Goal: Task Accomplishment & Management: Use online tool/utility

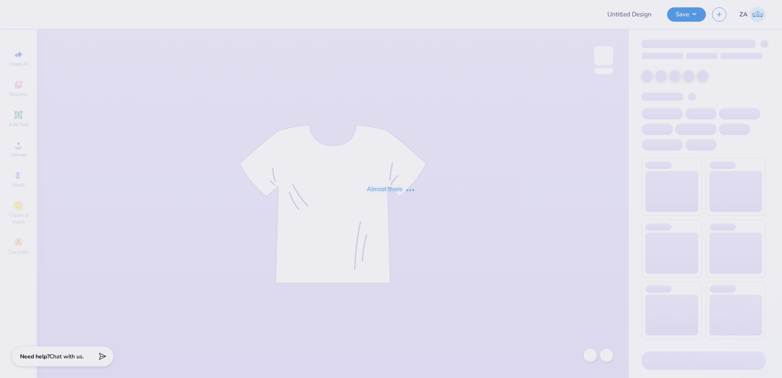
type input "The [GEOGRAPHIC_DATA][US_STATE] : [PERSON_NAME]"
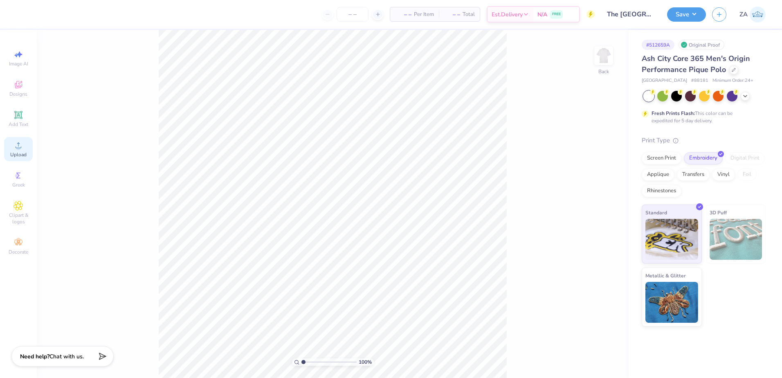
click at [14, 147] on icon at bounding box center [18, 145] width 10 height 10
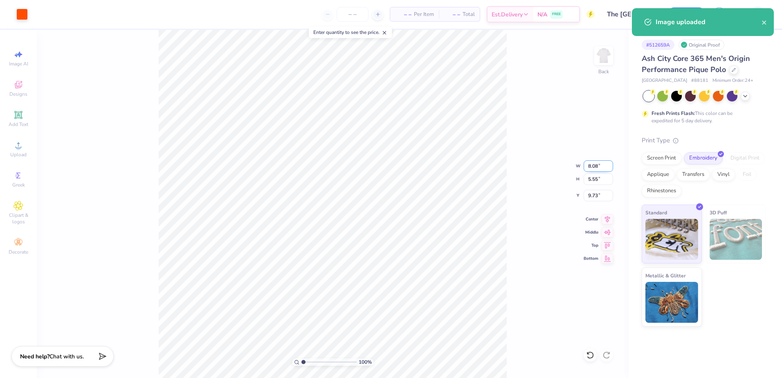
drag, startPoint x: 589, startPoint y: 168, endPoint x: 601, endPoint y: 168, distance: 11.4
click at [601, 168] on input "8.08" at bounding box center [597, 165] width 29 height 11
type input "4.00"
type input "2.75"
type input "11.13"
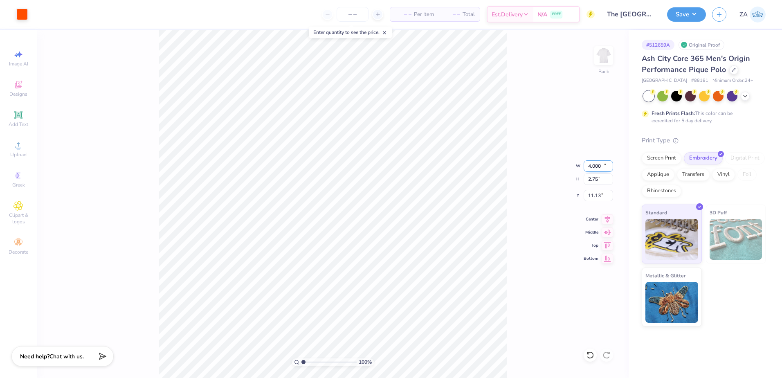
type input "4.00"
drag, startPoint x: 594, startPoint y: 196, endPoint x: 606, endPoint y: 195, distance: 11.9
click at [605, 195] on input "4.11" at bounding box center [597, 195] width 29 height 11
type input "3.00"
click at [699, 18] on button "Save" at bounding box center [686, 13] width 39 height 14
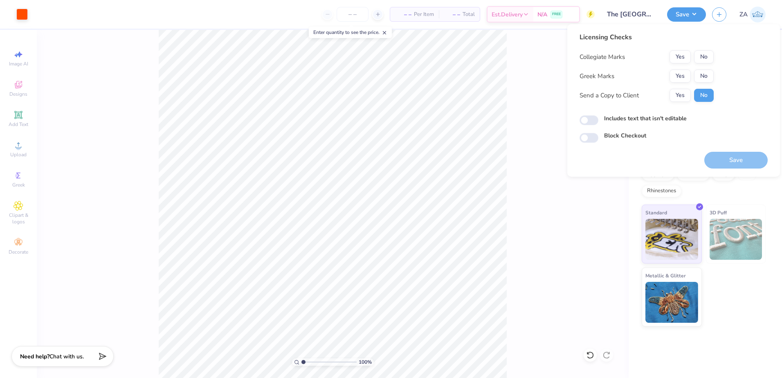
click at [683, 66] on div "Collegiate Marks Yes No Greek Marks Yes No Send a Copy to Client Yes No" at bounding box center [646, 76] width 134 height 52
click at [687, 74] on button "Yes" at bounding box center [679, 76] width 21 height 13
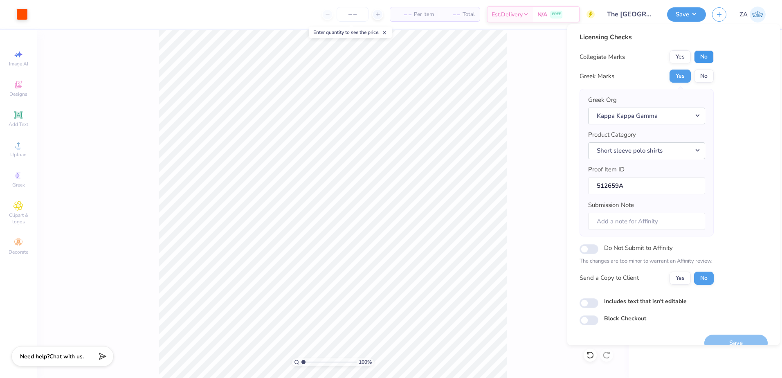
click at [707, 52] on button "No" at bounding box center [704, 56] width 20 height 13
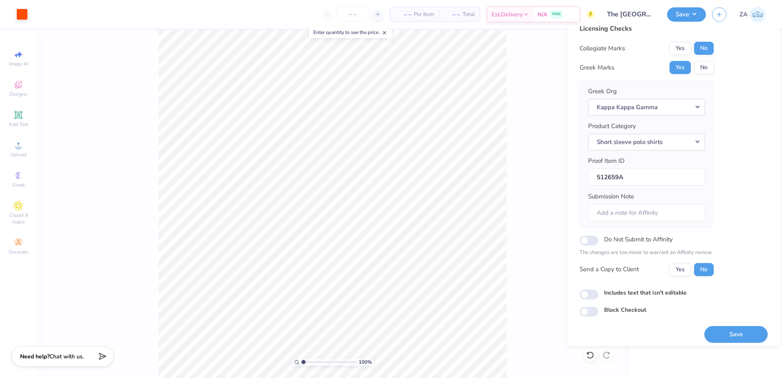
scroll to position [14, 0]
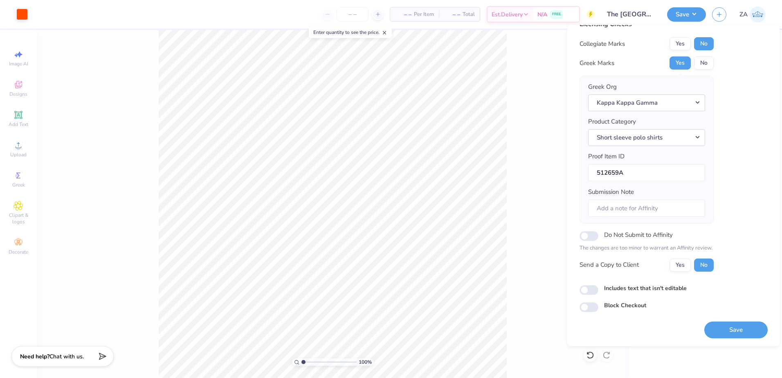
click at [722, 321] on div "Save" at bounding box center [735, 329] width 63 height 17
drag, startPoint x: 723, startPoint y: 328, endPoint x: 582, endPoint y: 234, distance: 169.0
click at [723, 328] on button "Save" at bounding box center [735, 329] width 63 height 17
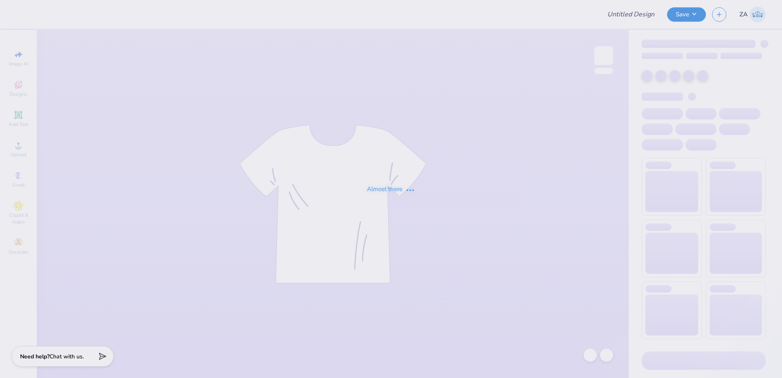
type input "The [GEOGRAPHIC_DATA][US_STATE] : [PERSON_NAME]"
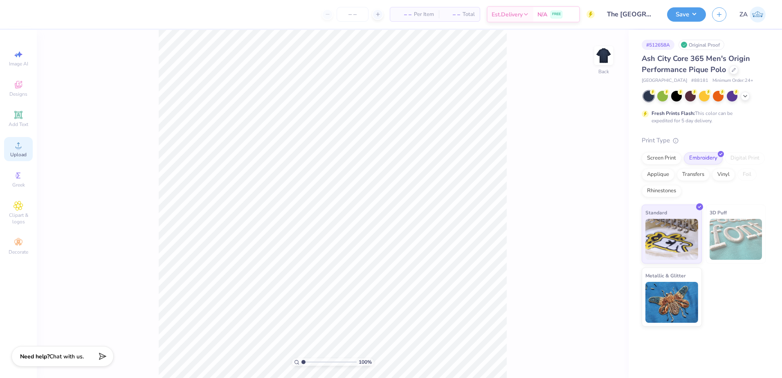
click at [15, 153] on span "Upload" at bounding box center [18, 154] width 16 height 7
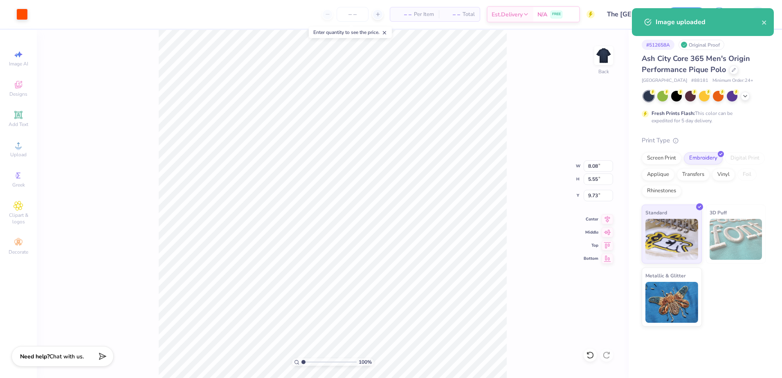
type input "6.32"
type input "4.34"
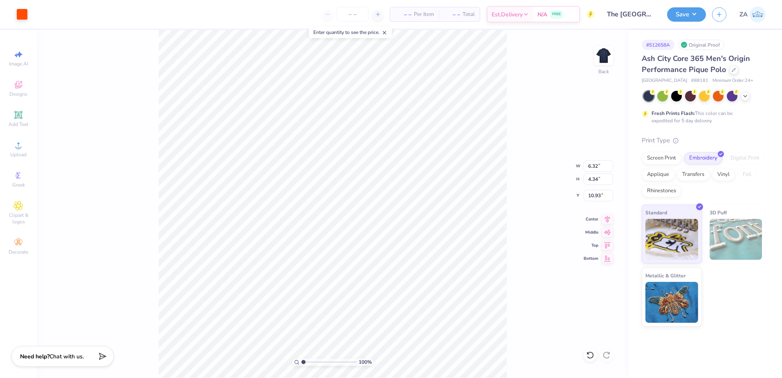
type input "5.58"
drag, startPoint x: 589, startPoint y: 167, endPoint x: 598, endPoint y: 166, distance: 9.0
click at [598, 166] on input "6.32" at bounding box center [597, 165] width 29 height 11
type input "4.00"
type input "2.75"
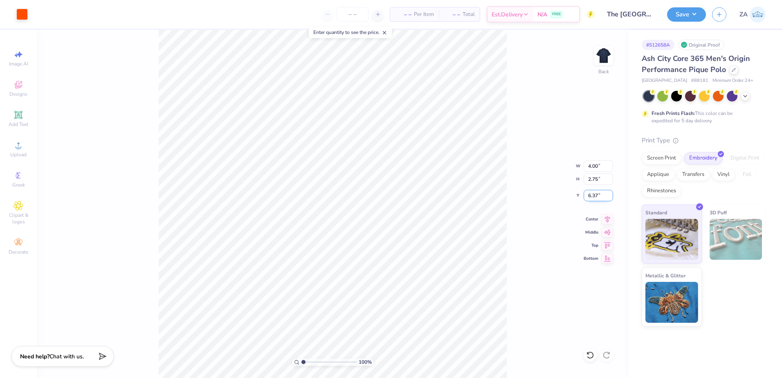
drag, startPoint x: 588, startPoint y: 197, endPoint x: 601, endPoint y: 197, distance: 13.1
click at [601, 197] on input "6.37" at bounding box center [597, 195] width 29 height 11
type input "3.00"
drag, startPoint x: 305, startPoint y: 361, endPoint x: 311, endPoint y: 359, distance: 6.9
click at [307, 361] on input "range" at bounding box center [328, 361] width 55 height 7
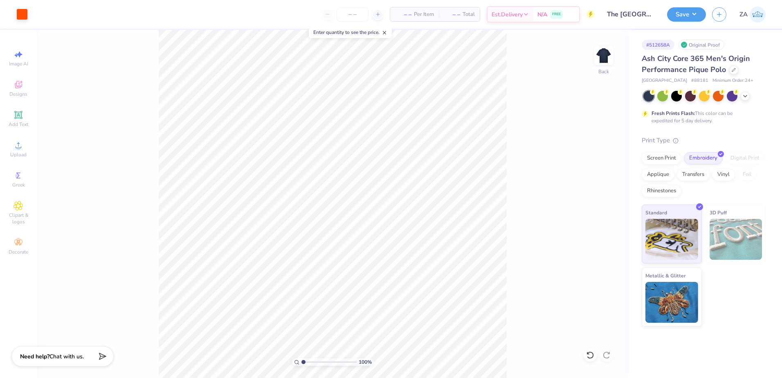
drag, startPoint x: 305, startPoint y: 361, endPoint x: 294, endPoint y: 362, distance: 11.1
type input "1"
click at [301, 362] on input "range" at bounding box center [328, 361] width 55 height 7
click at [687, 9] on button "Save" at bounding box center [686, 13] width 39 height 14
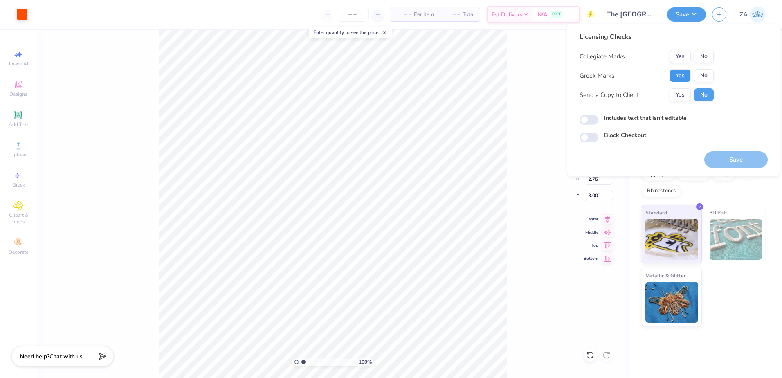
click at [679, 77] on button "Yes" at bounding box center [679, 75] width 21 height 13
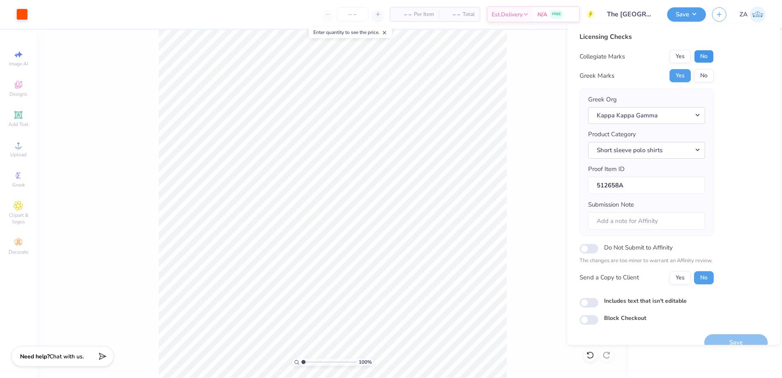
click at [705, 56] on button "No" at bounding box center [704, 56] width 20 height 13
click at [713, 343] on button "Save" at bounding box center [735, 342] width 63 height 17
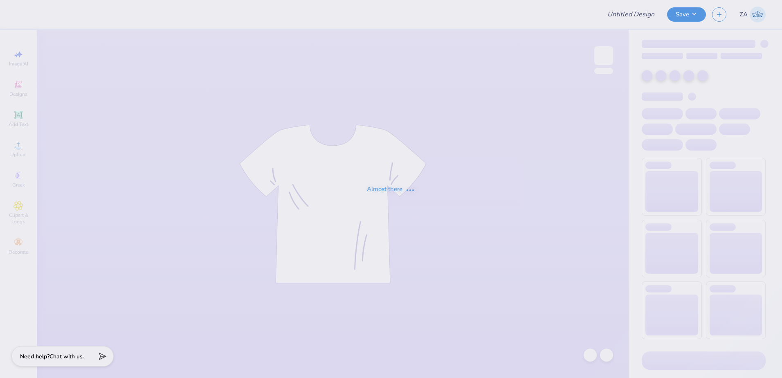
type input "Yellow flower tank 2.0"
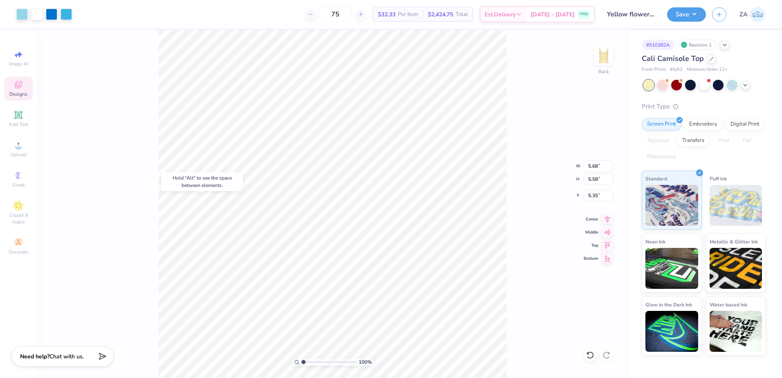
type input "5.01"
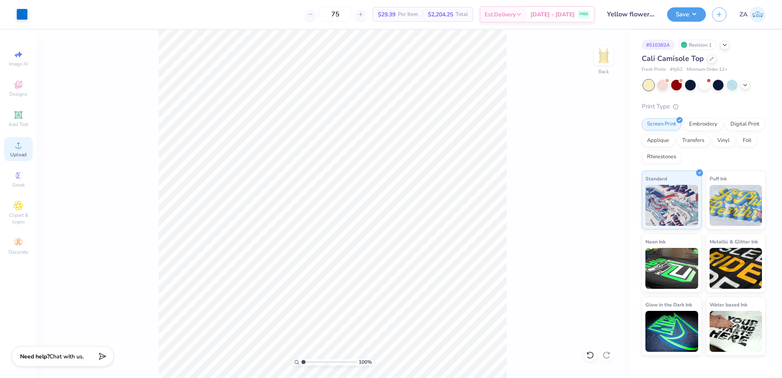
click at [23, 148] on icon at bounding box center [18, 145] width 10 height 10
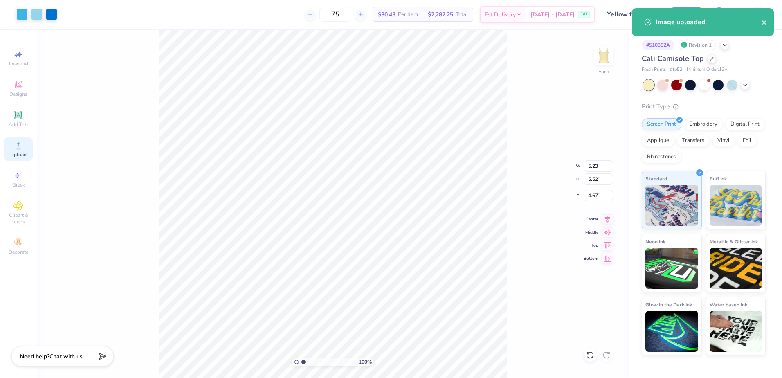
type input "5.23"
type input "5.52"
type input "4.67"
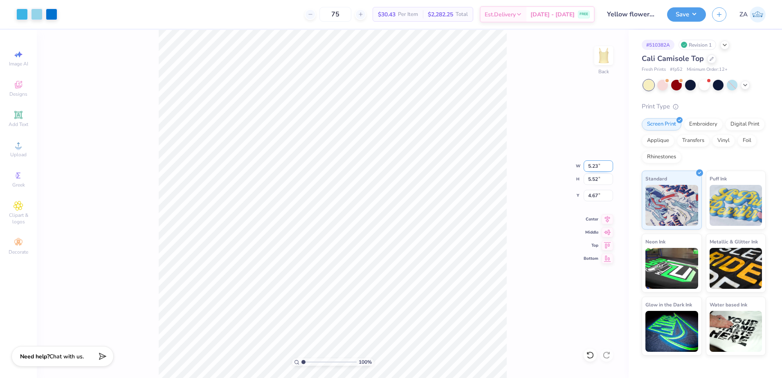
drag, startPoint x: 598, startPoint y: 166, endPoint x: 585, endPoint y: 169, distance: 13.3
click at [585, 169] on input "5.23" at bounding box center [597, 165] width 29 height 11
paste input "67"
type input "5.67"
click at [515, 171] on div "100 % Back W 5.67 5.67 " H 5.52 5.52 " Y 4.67 4.67 " Center Middle Top Bottom" at bounding box center [333, 204] width 592 height 348
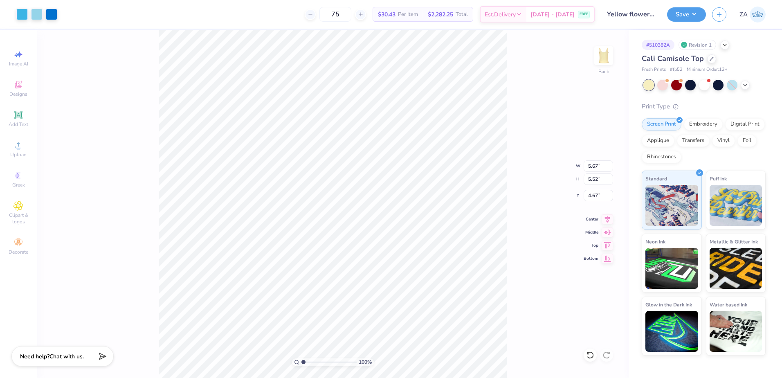
type input "5.98"
type input "4.44"
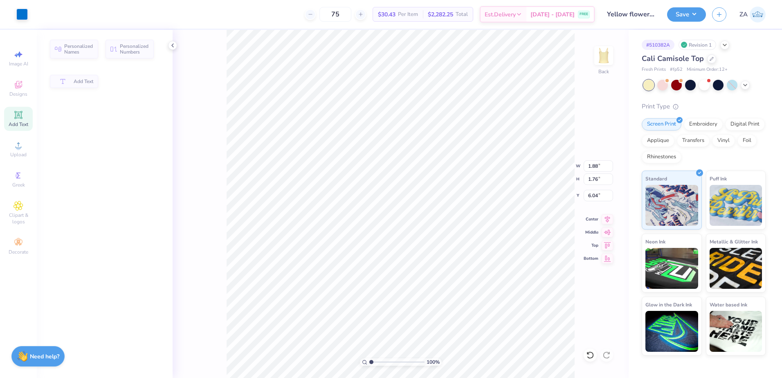
type input "1.88"
type input "1.76"
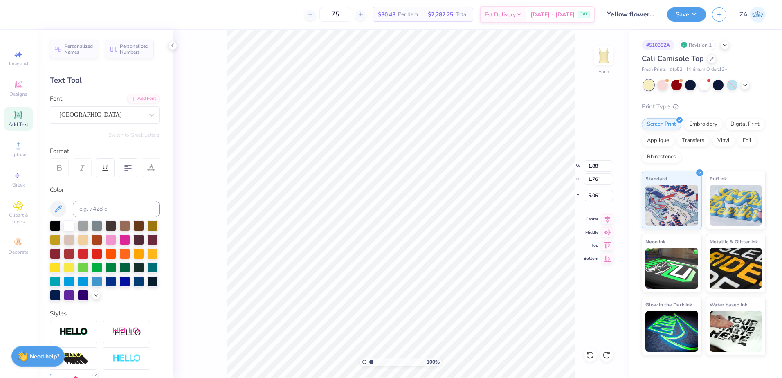
type input "3.86"
drag, startPoint x: 591, startPoint y: 182, endPoint x: 599, endPoint y: 182, distance: 7.8
click at [599, 182] on input "6.56" at bounding box center [597, 178] width 29 height 11
type input "7.00"
type input "6.31"
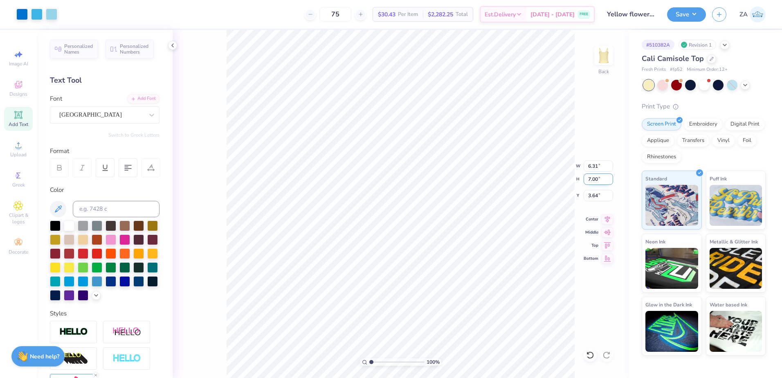
type input "3.64"
drag, startPoint x: 602, startPoint y: 195, endPoint x: 575, endPoint y: 190, distance: 27.4
click at [575, 190] on div "100 % Back W 6.31 6.31 " H 7.00 7.00 " Y 3.64 3.64 " Center Middle Top Bottom" at bounding box center [401, 204] width 456 height 348
drag, startPoint x: 601, startPoint y: 197, endPoint x: 588, endPoint y: 195, distance: 12.8
click at [588, 195] on input "3.64" at bounding box center [597, 195] width 29 height 11
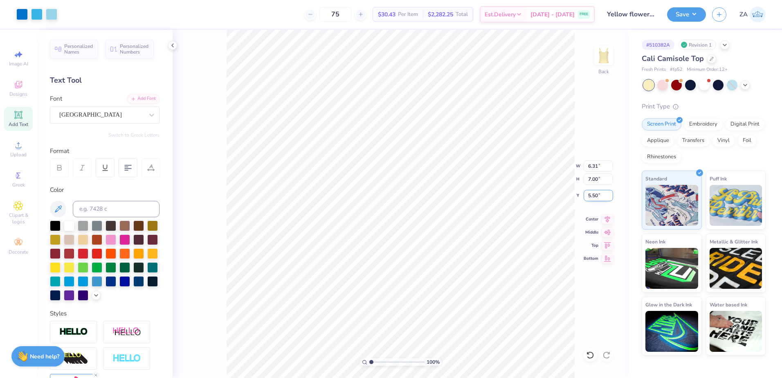
drag, startPoint x: 601, startPoint y: 195, endPoint x: 584, endPoint y: 195, distance: 17.2
click at [584, 195] on input "5.50" at bounding box center [597, 195] width 29 height 11
type input "5.00"
drag, startPoint x: 601, startPoint y: 178, endPoint x: 587, endPoint y: 178, distance: 13.5
click at [587, 178] on input "7.00" at bounding box center [597, 178] width 29 height 11
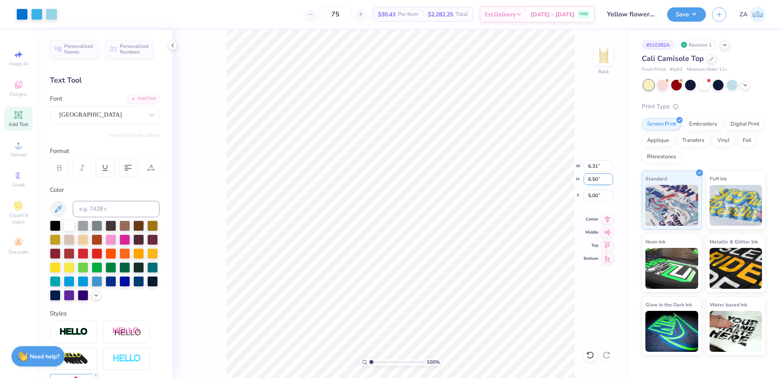
type input "6.50"
type input "5.85"
drag, startPoint x: 601, startPoint y: 196, endPoint x: 584, endPoint y: 197, distance: 17.2
click at [584, 197] on input "5.25" at bounding box center [597, 195] width 29 height 11
type input "5.00"
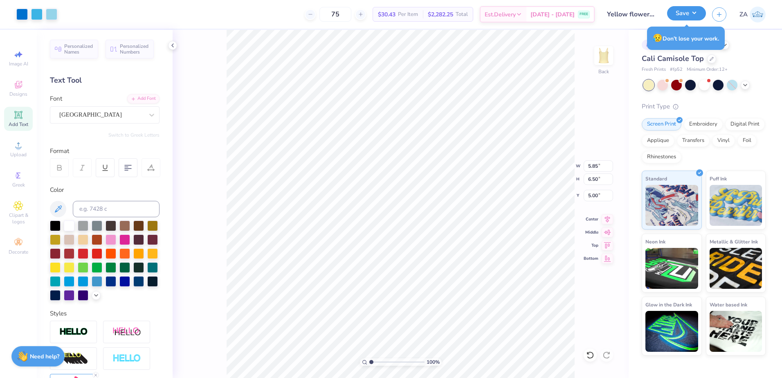
click at [678, 17] on button "Save" at bounding box center [686, 13] width 39 height 14
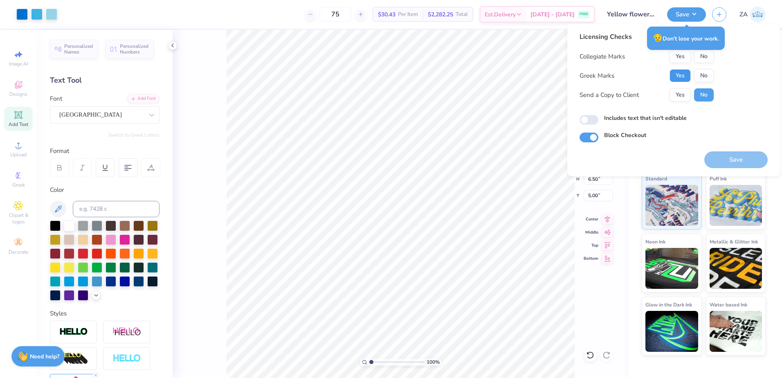
click at [677, 70] on button "Yes" at bounding box center [679, 75] width 21 height 13
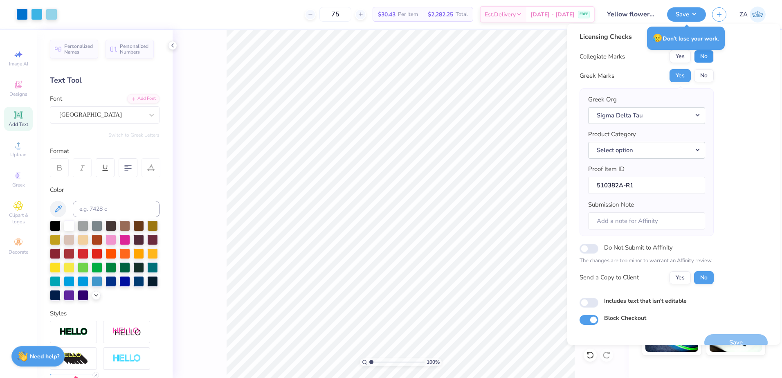
click at [705, 57] on button "No" at bounding box center [704, 56] width 20 height 13
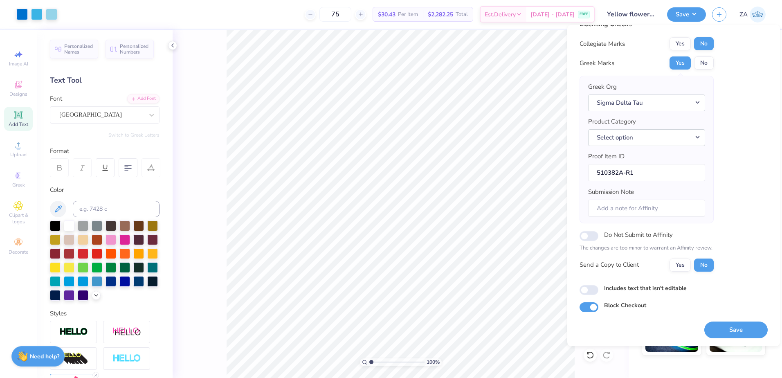
click at [718, 325] on button "Save" at bounding box center [735, 329] width 63 height 17
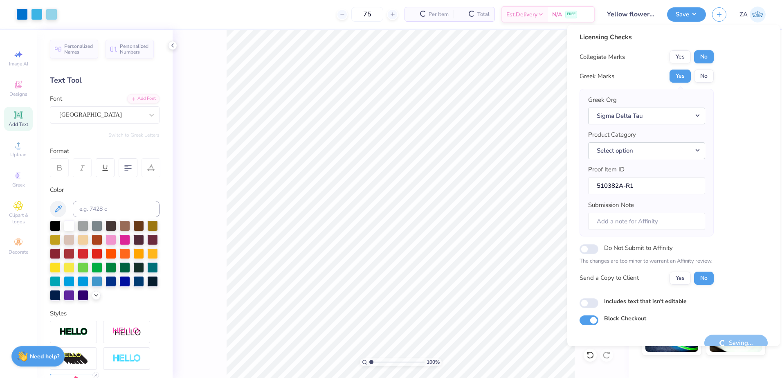
scroll to position [0, 0]
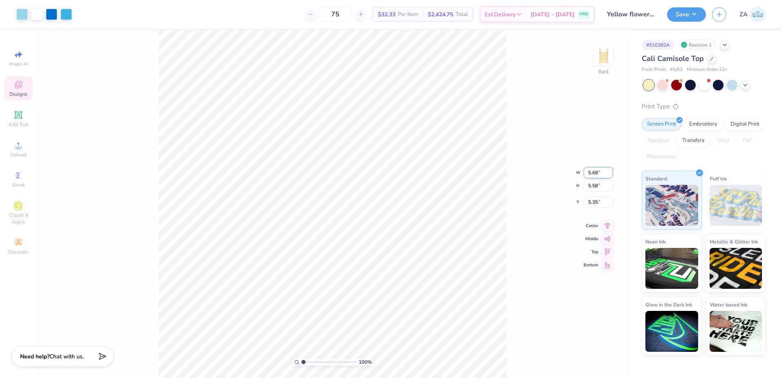
drag, startPoint x: 601, startPoint y: 173, endPoint x: 590, endPoint y: 174, distance: 11.1
click at [590, 174] on input "5.68" at bounding box center [597, 172] width 29 height 11
type input "5.67"
click at [611, 175] on input "5.67" at bounding box center [597, 172] width 29 height 11
drag, startPoint x: 602, startPoint y: 170, endPoint x: 583, endPoint y: 171, distance: 18.8
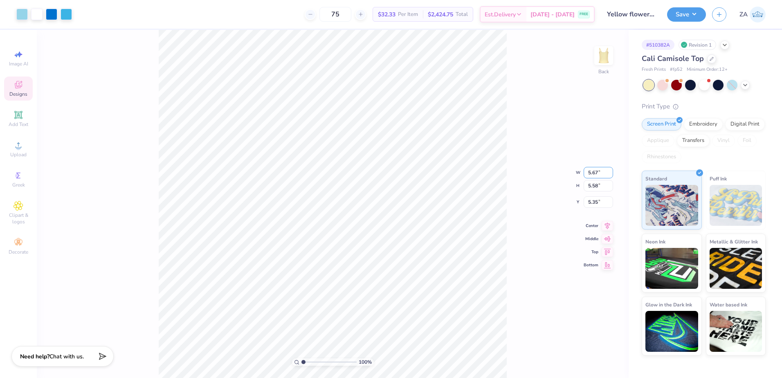
click at [583, 171] on div "100 % Back W 5.67 5.67 " H 5.58 5.58 " Y 5.35 5.35 " Center Middle Top Bottom" at bounding box center [333, 204] width 592 height 348
